Goal: Check status: Check status

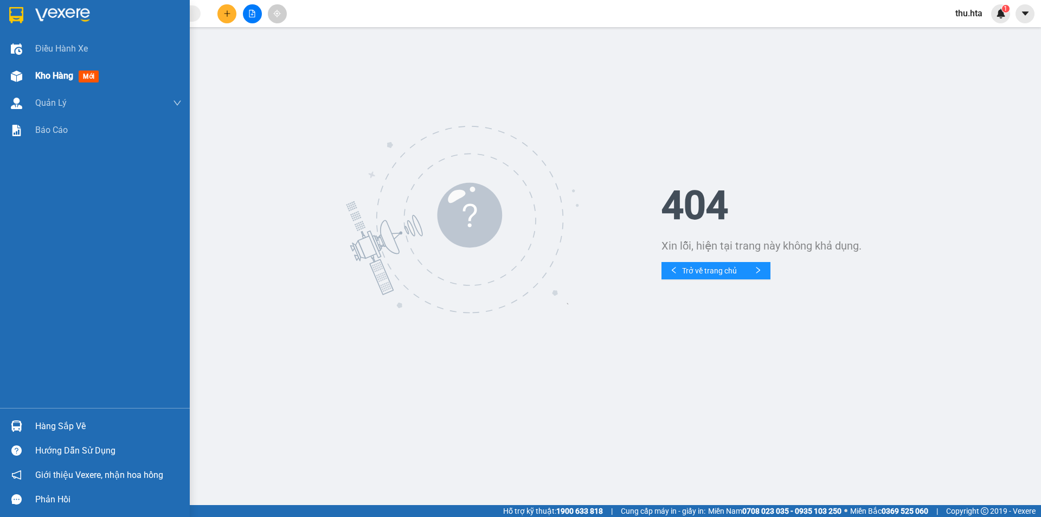
click at [46, 73] on span "Kho hàng" at bounding box center [54, 75] width 38 height 10
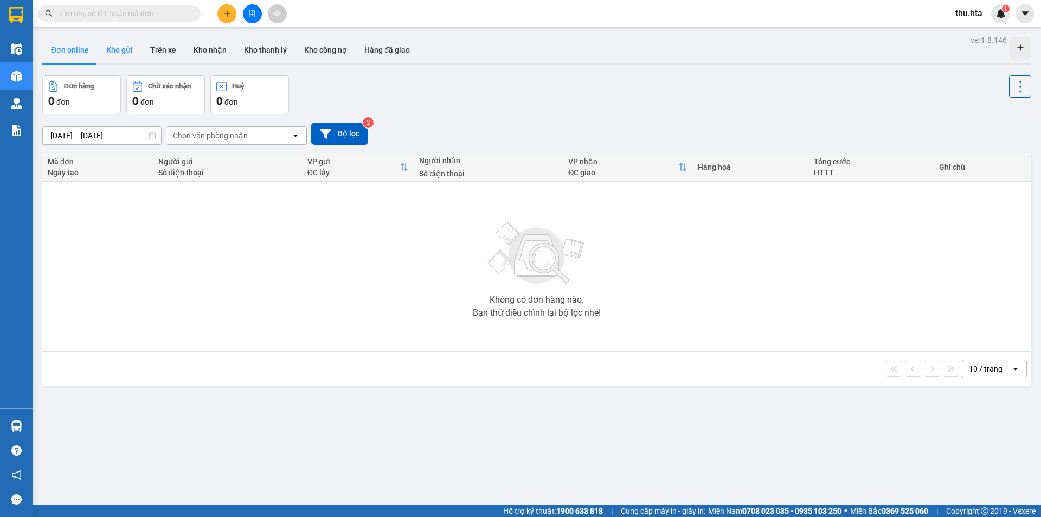
click at [126, 52] on button "Kho gửi" at bounding box center [120, 50] width 44 height 26
type input "[DATE] – [DATE]"
